Goal: Task Accomplishment & Management: Manage account settings

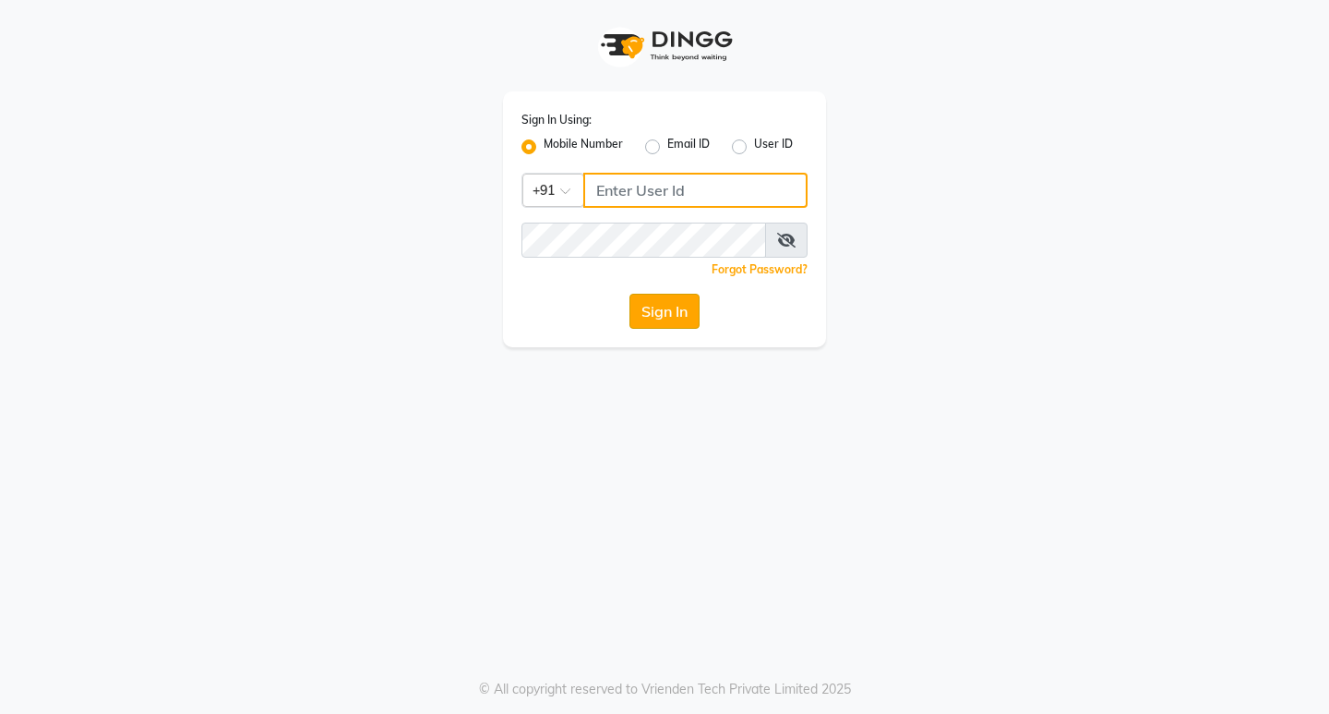
type input "9158515199"
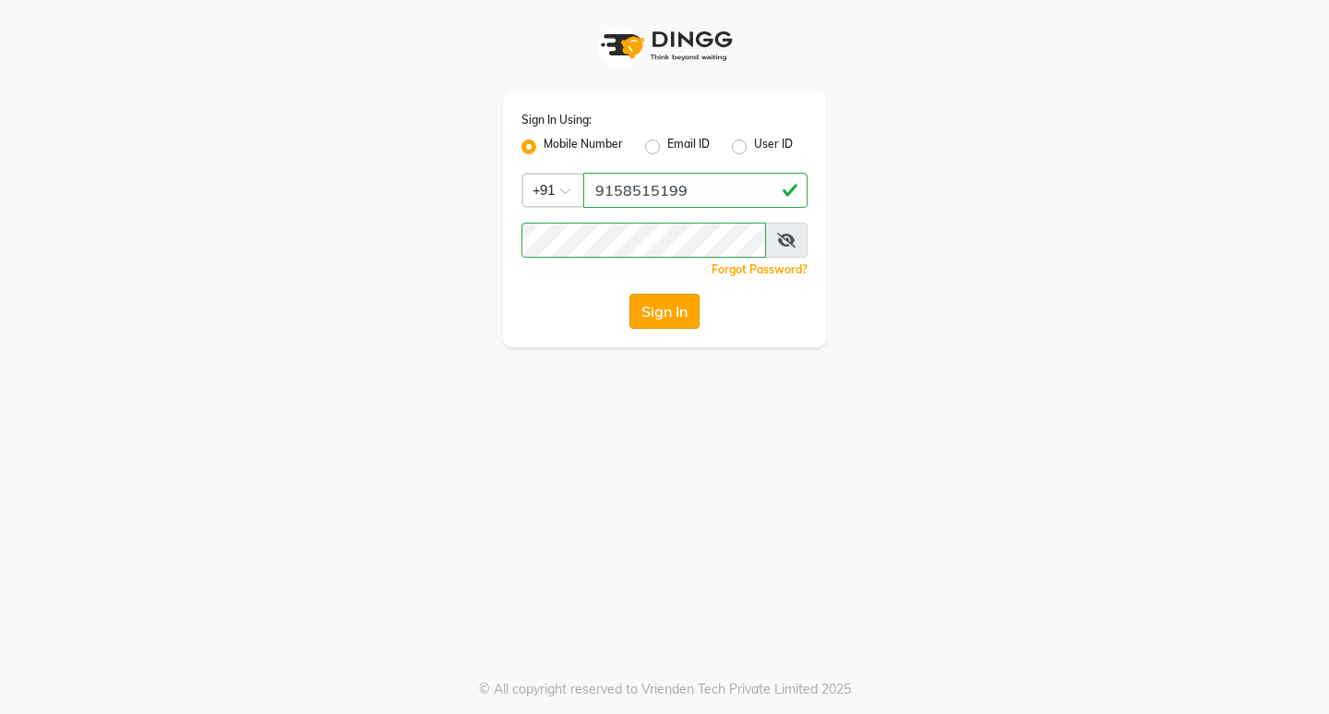
click at [667, 316] on button "Sign In" at bounding box center [665, 311] width 70 height 35
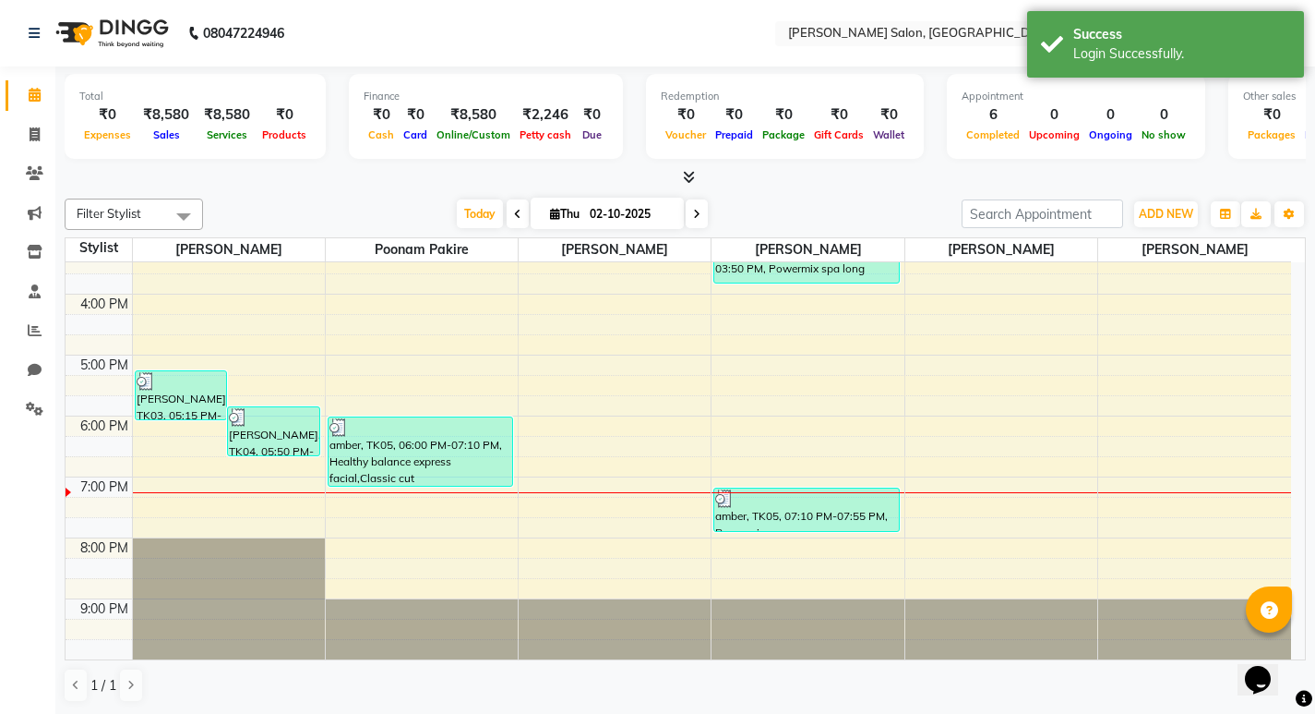
scroll to position [1, 0]
click at [32, 332] on icon at bounding box center [35, 329] width 14 height 14
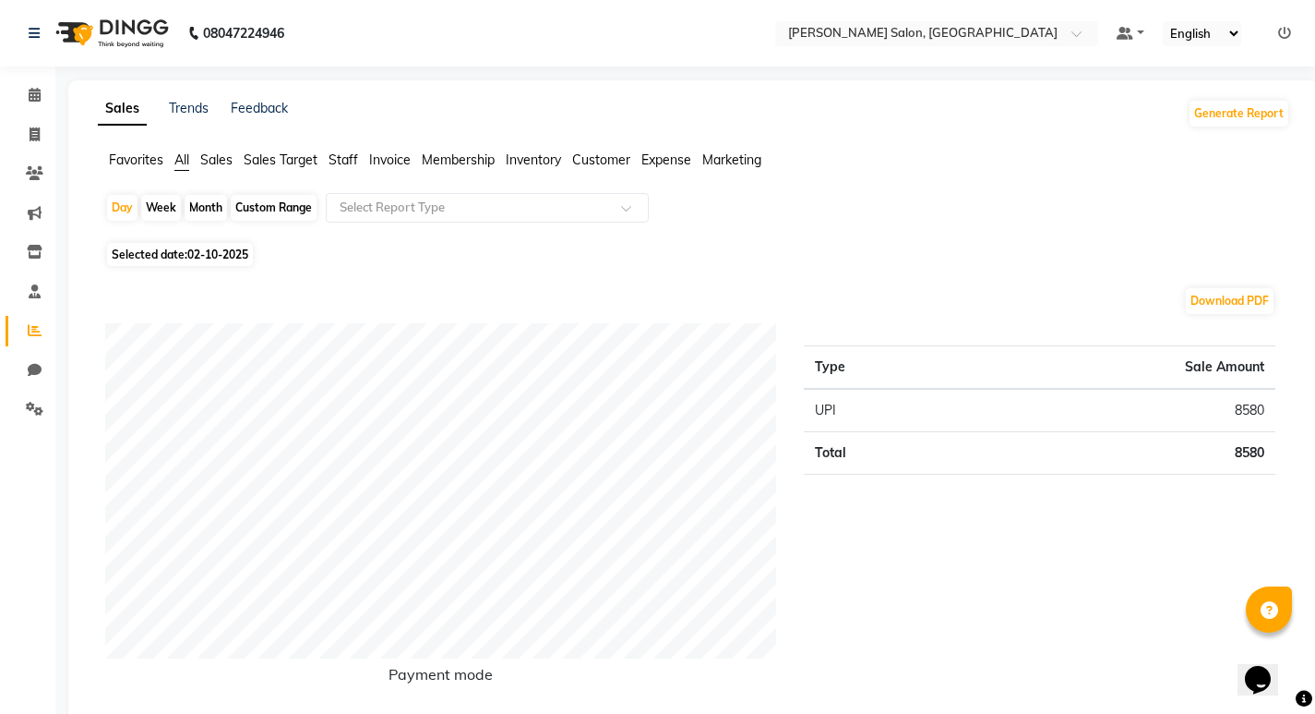
click at [204, 210] on div "Month" at bounding box center [206, 208] width 42 height 26
select select "10"
select select "2025"
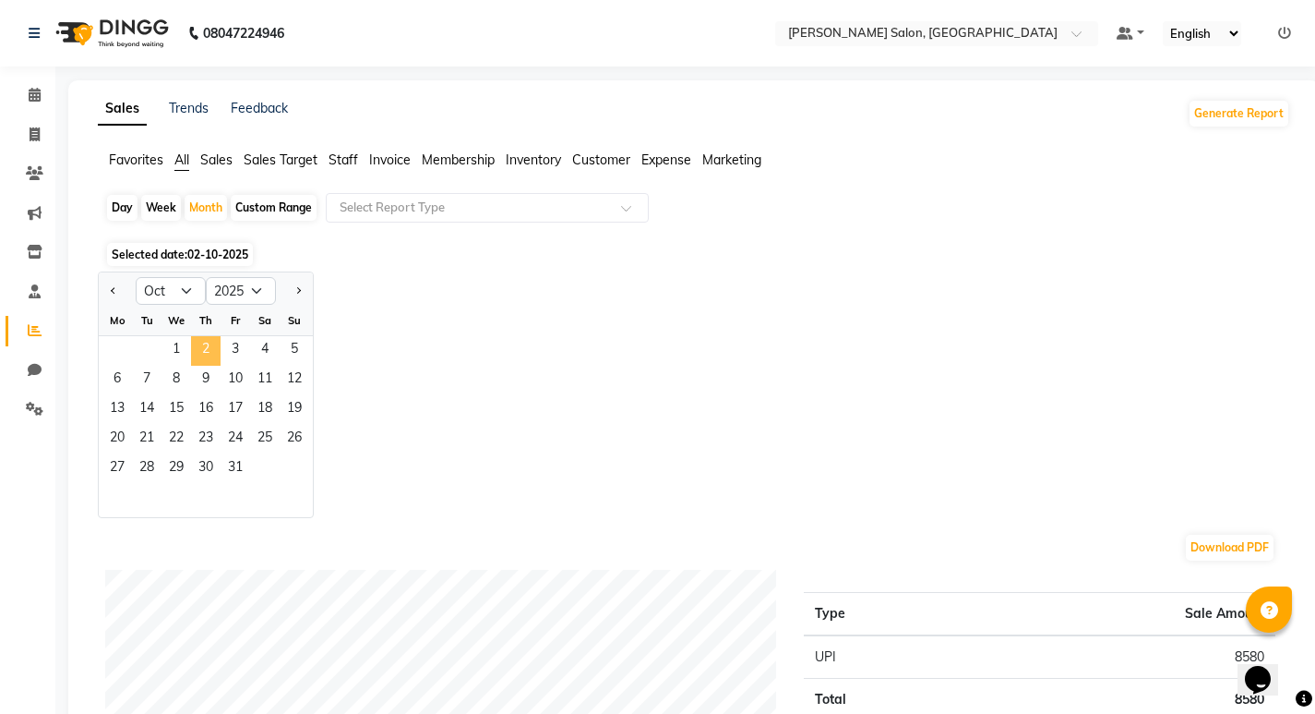
drag, startPoint x: 199, startPoint y: 353, endPoint x: 231, endPoint y: 352, distance: 31.4
click at [199, 352] on span "2" at bounding box center [206, 351] width 30 height 30
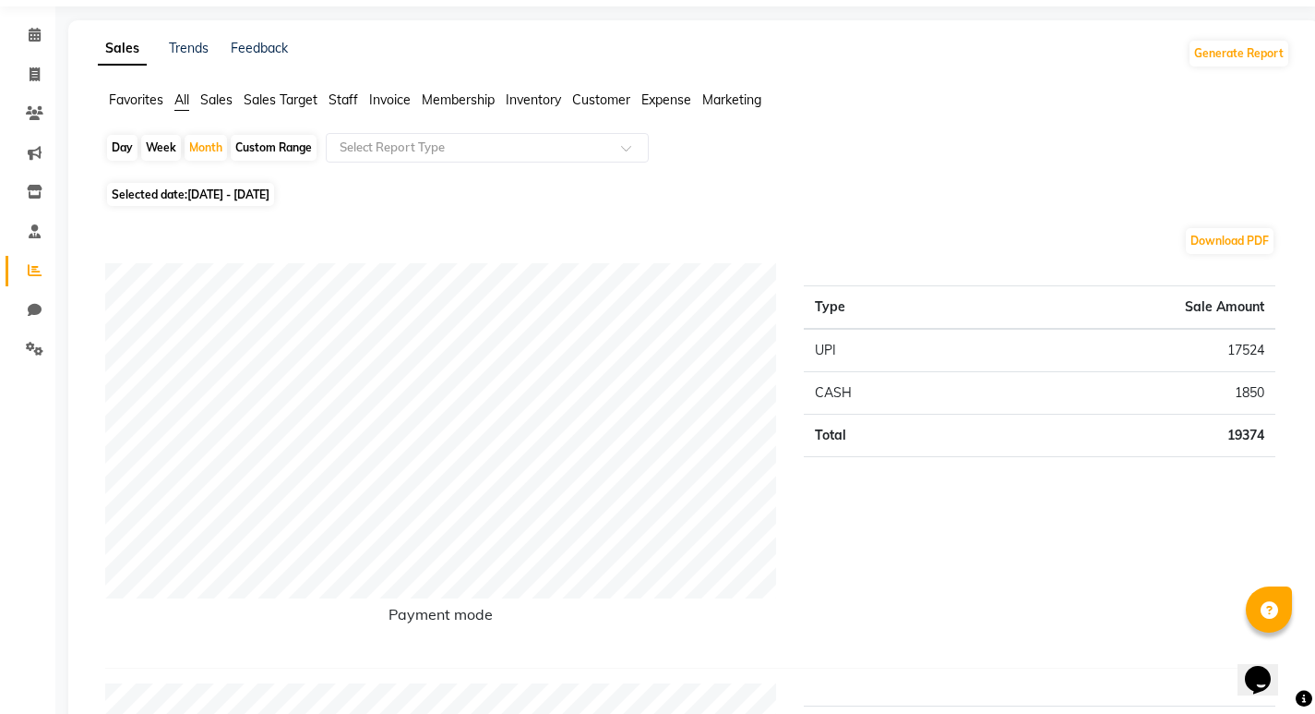
scroll to position [92, 0]
